Goal: Task Accomplishment & Management: Use online tool/utility

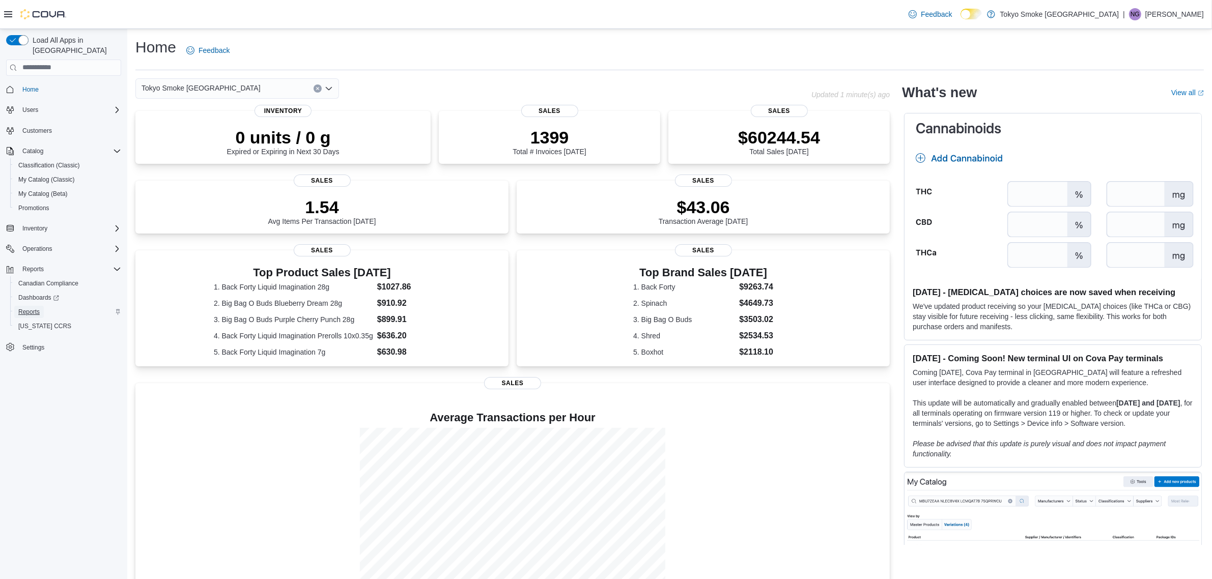
click at [29, 308] on span "Reports" at bounding box center [28, 312] width 21 height 8
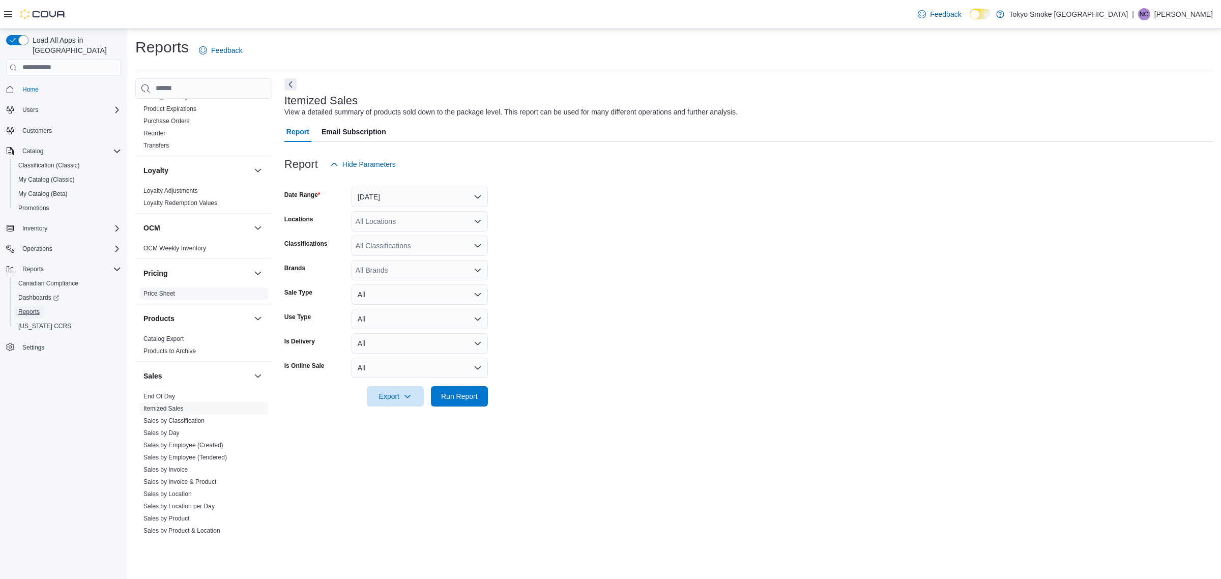
scroll to position [667, 0]
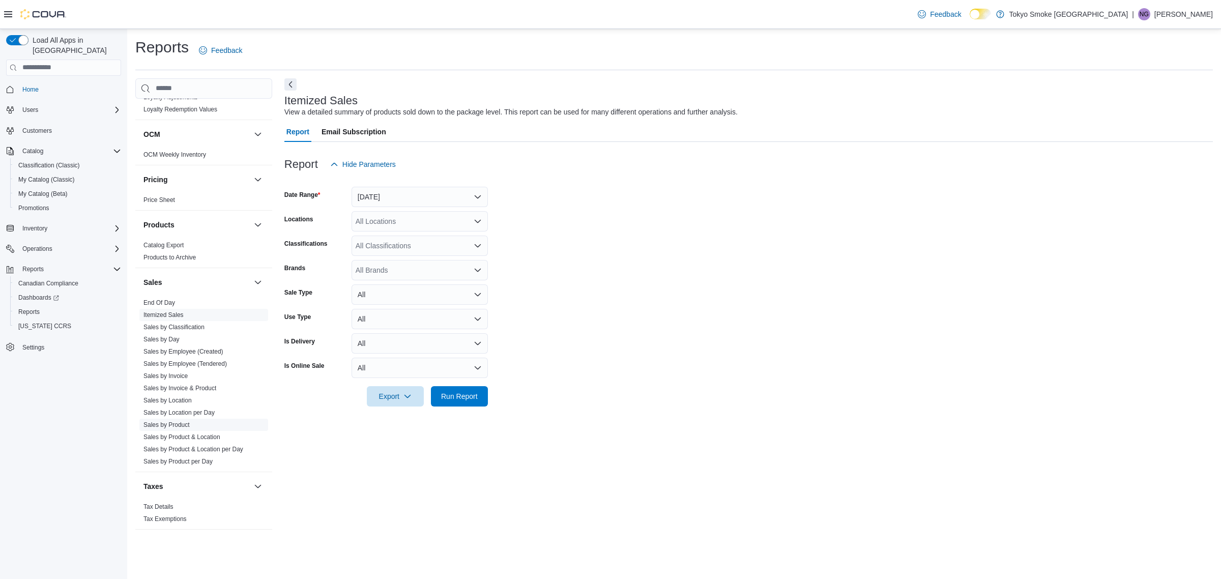
click at [172, 421] on link "Sales by Product" at bounding box center [167, 424] width 46 height 7
click at [447, 199] on button "[DATE]" at bounding box center [420, 197] width 136 height 20
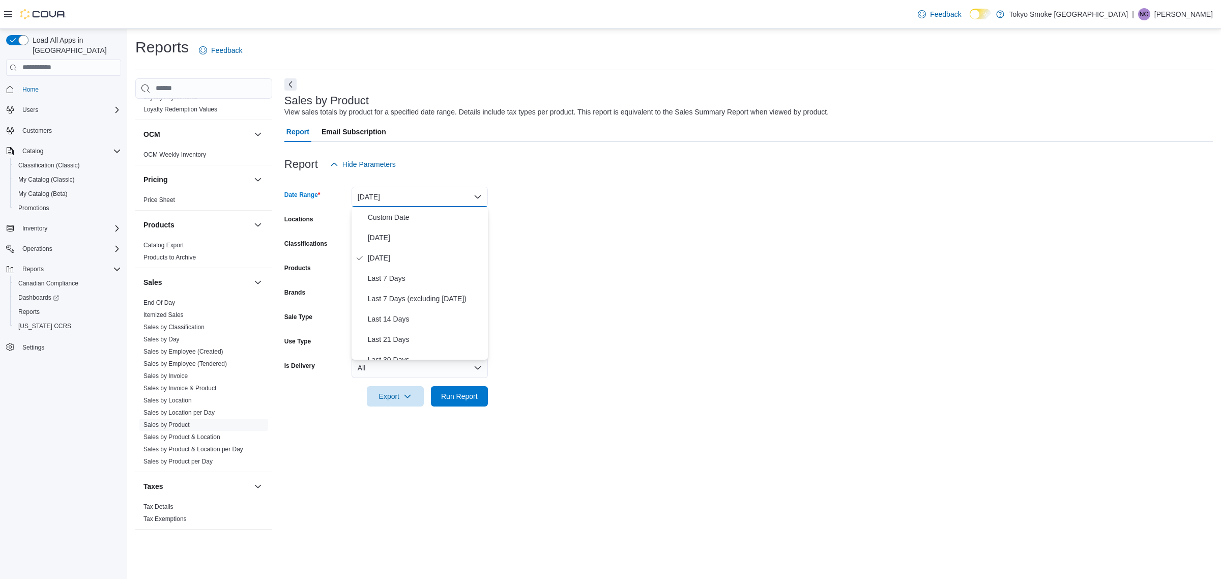
click at [447, 199] on button "[DATE]" at bounding box center [420, 197] width 136 height 20
click at [666, 227] on form "Date Range [DATE] Locations All Locations Classifications All Classifications P…" at bounding box center [748, 291] width 929 height 232
click at [443, 223] on div "All Locations" at bounding box center [420, 221] width 136 height 20
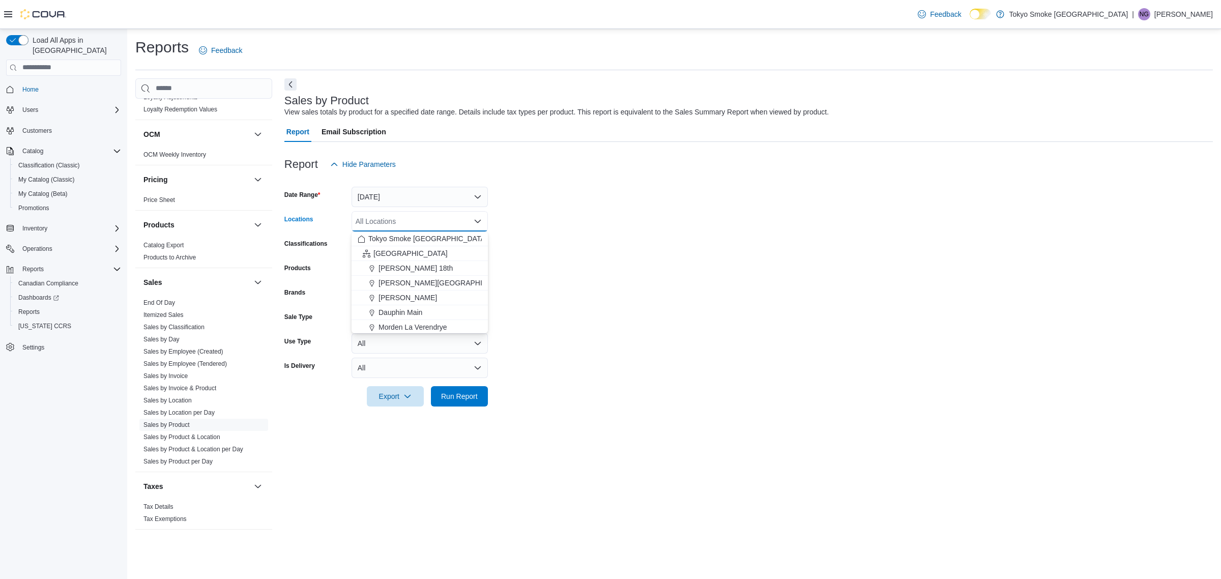
click at [411, 220] on div "All Locations" at bounding box center [420, 221] width 136 height 20
type input "**"
click at [387, 322] on span "[GEOGRAPHIC_DATA]" at bounding box center [411, 327] width 74 height 10
click at [624, 274] on form "Date Range [DATE] Locations [GEOGRAPHIC_DATA] Combo box. Selected. [GEOGRAPHIC_…" at bounding box center [748, 291] width 929 height 232
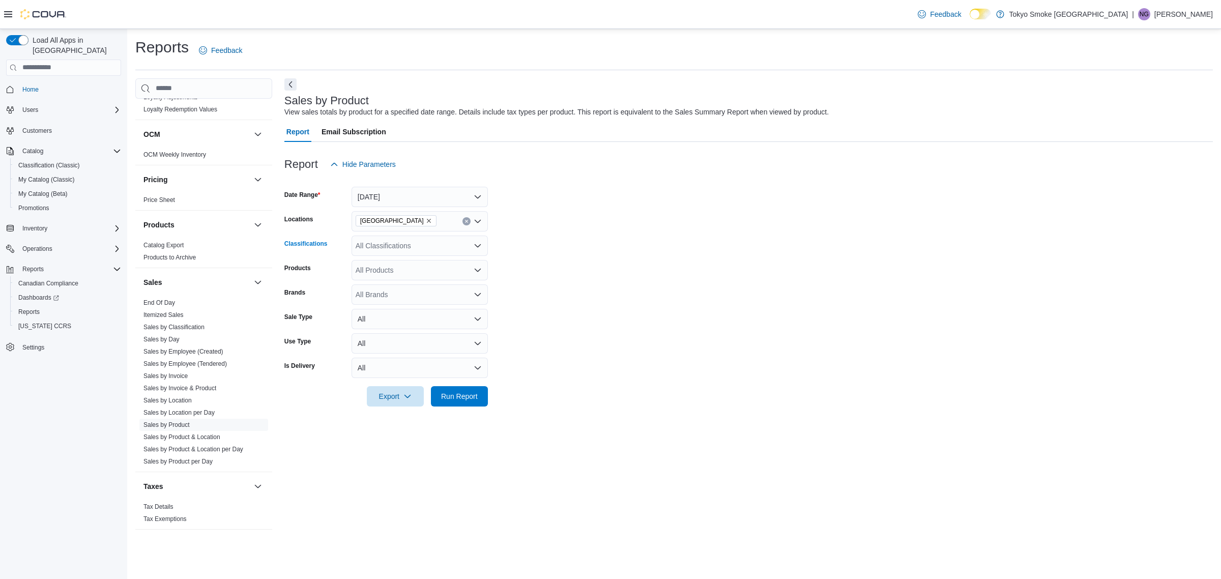
click at [431, 242] on div "All Classifications" at bounding box center [420, 246] width 136 height 20
click at [431, 257] on span "Carts and Disposable Vapes" at bounding box center [424, 258] width 90 height 10
drag, startPoint x: 665, startPoint y: 306, endPoint x: 647, endPoint y: 304, distance: 18.5
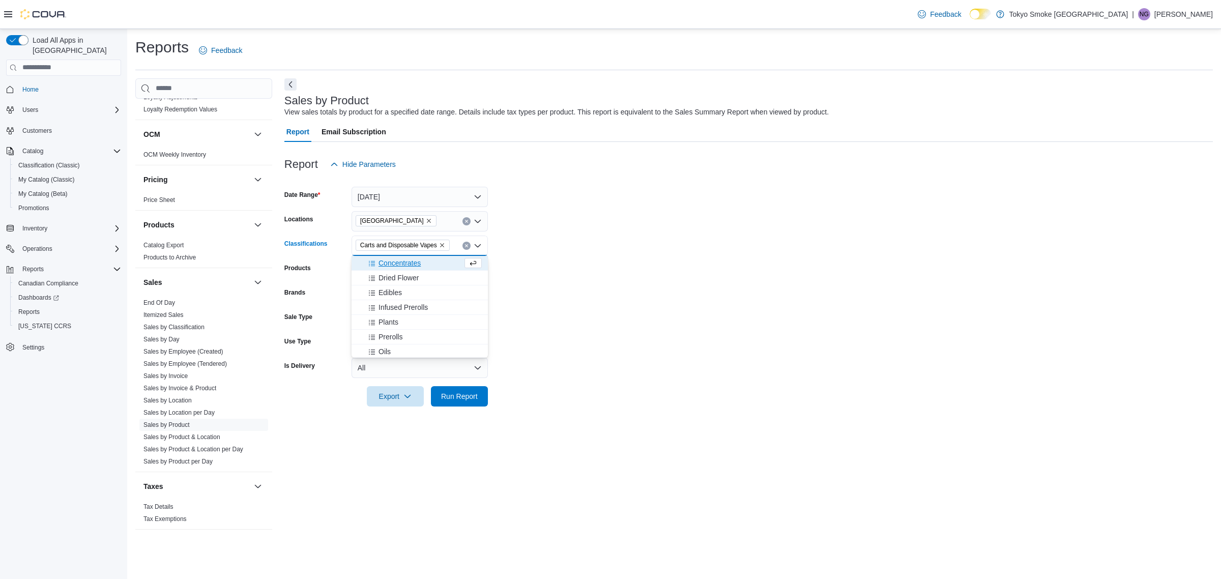
click at [662, 304] on form "Date Range [DATE] Locations [GEOGRAPHIC_DATA] Classifications Carts and Disposa…" at bounding box center [748, 291] width 929 height 232
click at [387, 297] on div "All Brands" at bounding box center [420, 294] width 136 height 20
type input "***"
click at [390, 312] on span "Back Forty" at bounding box center [420, 311] width 124 height 10
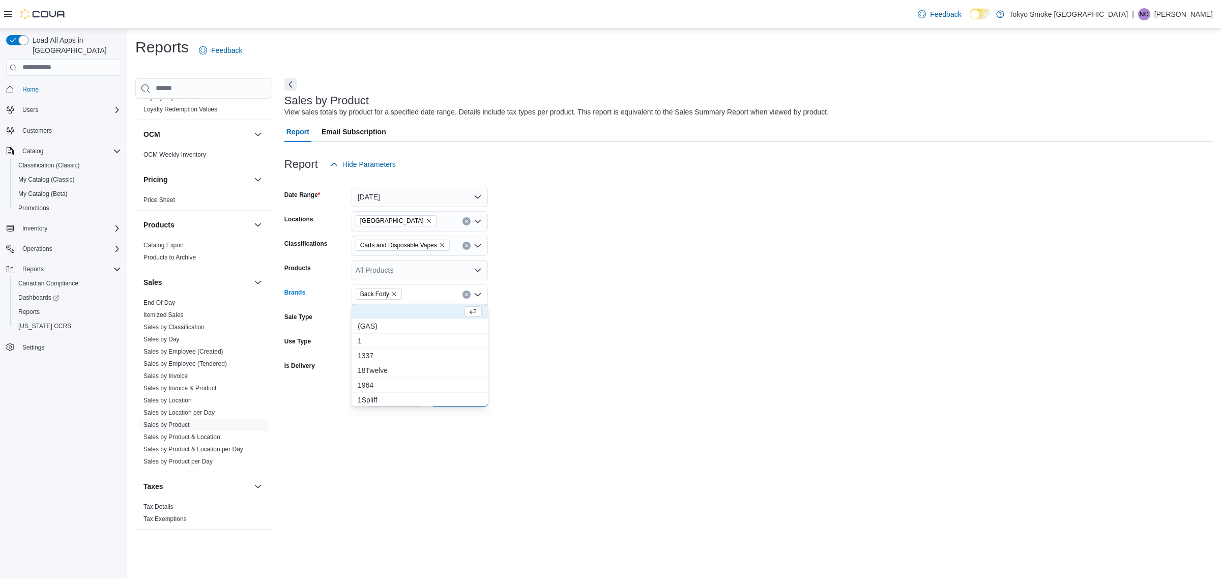
click at [657, 329] on form "Date Range [DATE] Locations [GEOGRAPHIC_DATA] Classifications Carts and Disposa…" at bounding box center [748, 291] width 929 height 232
click at [469, 398] on span "Run Report" at bounding box center [459, 396] width 37 height 10
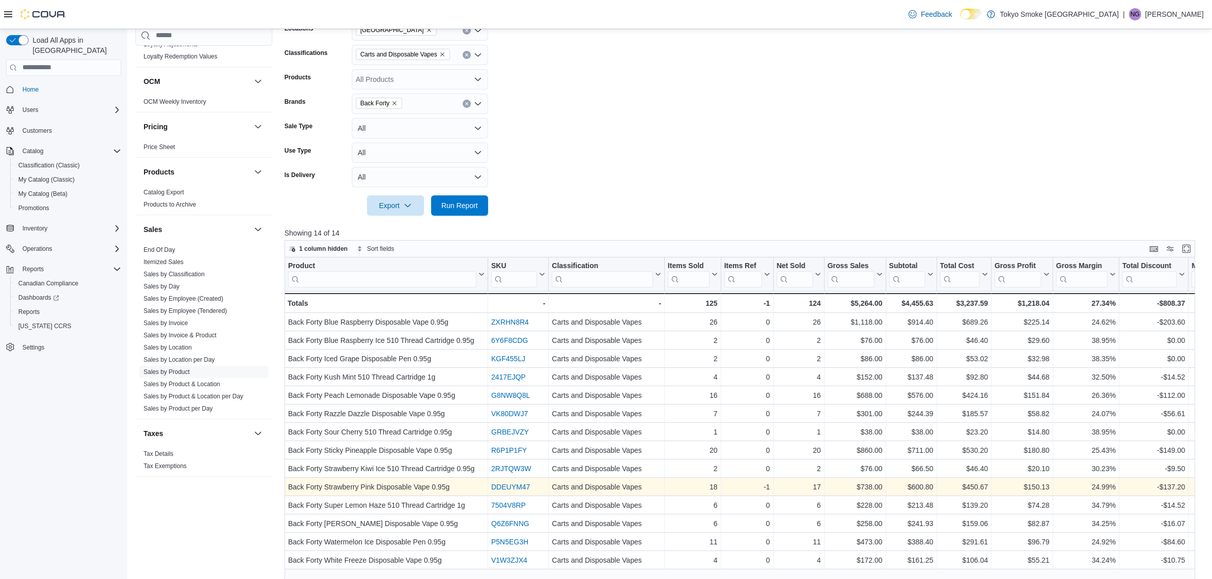
scroll to position [254, 0]
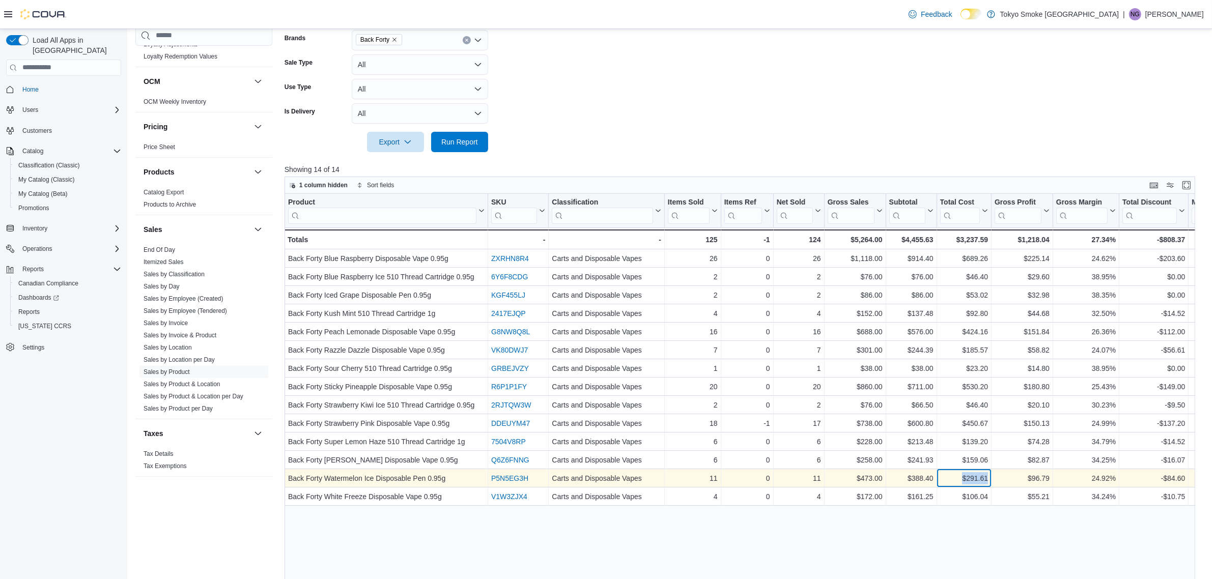
drag, startPoint x: 957, startPoint y: 478, endPoint x: 990, endPoint y: 477, distance: 33.6
click at [990, 477] on div "$291.61 - Total Cost, column 9, row 13" at bounding box center [963, 478] width 54 height 18
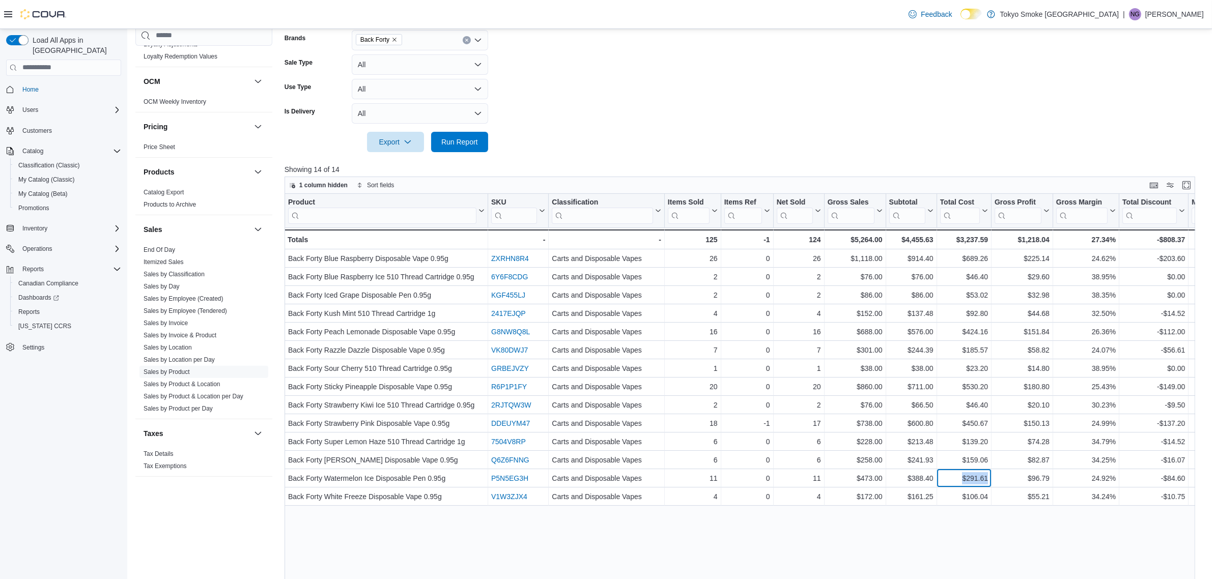
copy div "$291.61"
click at [851, 107] on form "Date Range [DATE] Locations [GEOGRAPHIC_DATA] Classifications Carts and Disposa…" at bounding box center [744, 36] width 920 height 232
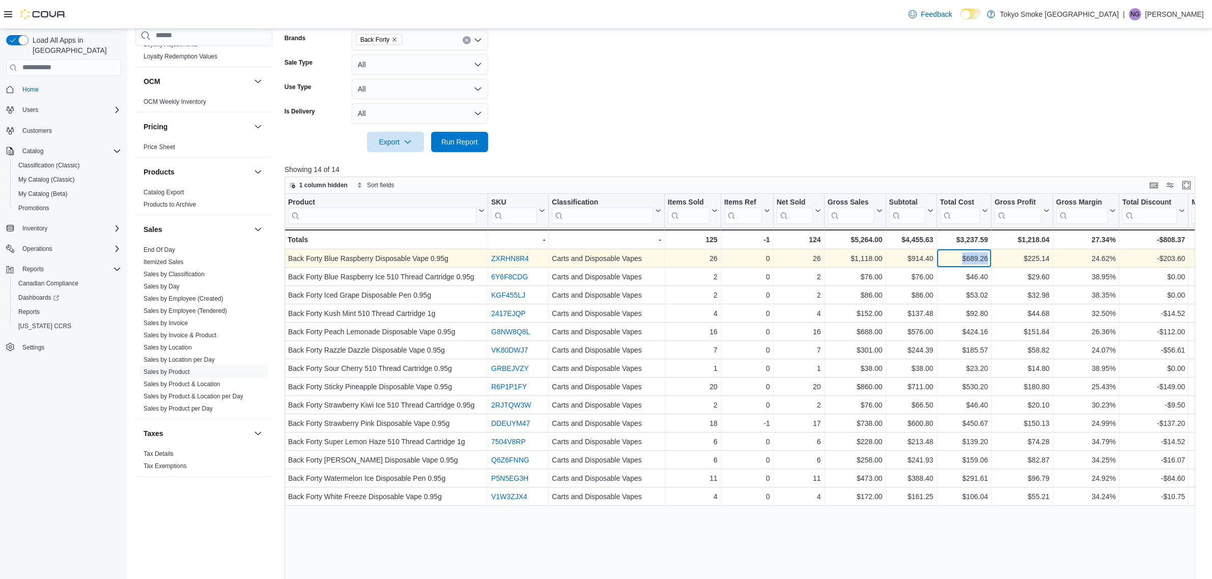
drag, startPoint x: 959, startPoint y: 257, endPoint x: 989, endPoint y: 257, distance: 29.5
click at [989, 257] on div "$689.26 - Total Cost, column 9, row 1" at bounding box center [963, 258] width 54 height 18
copy div "$689.26"
